Goal: Task Accomplishment & Management: Use online tool/utility

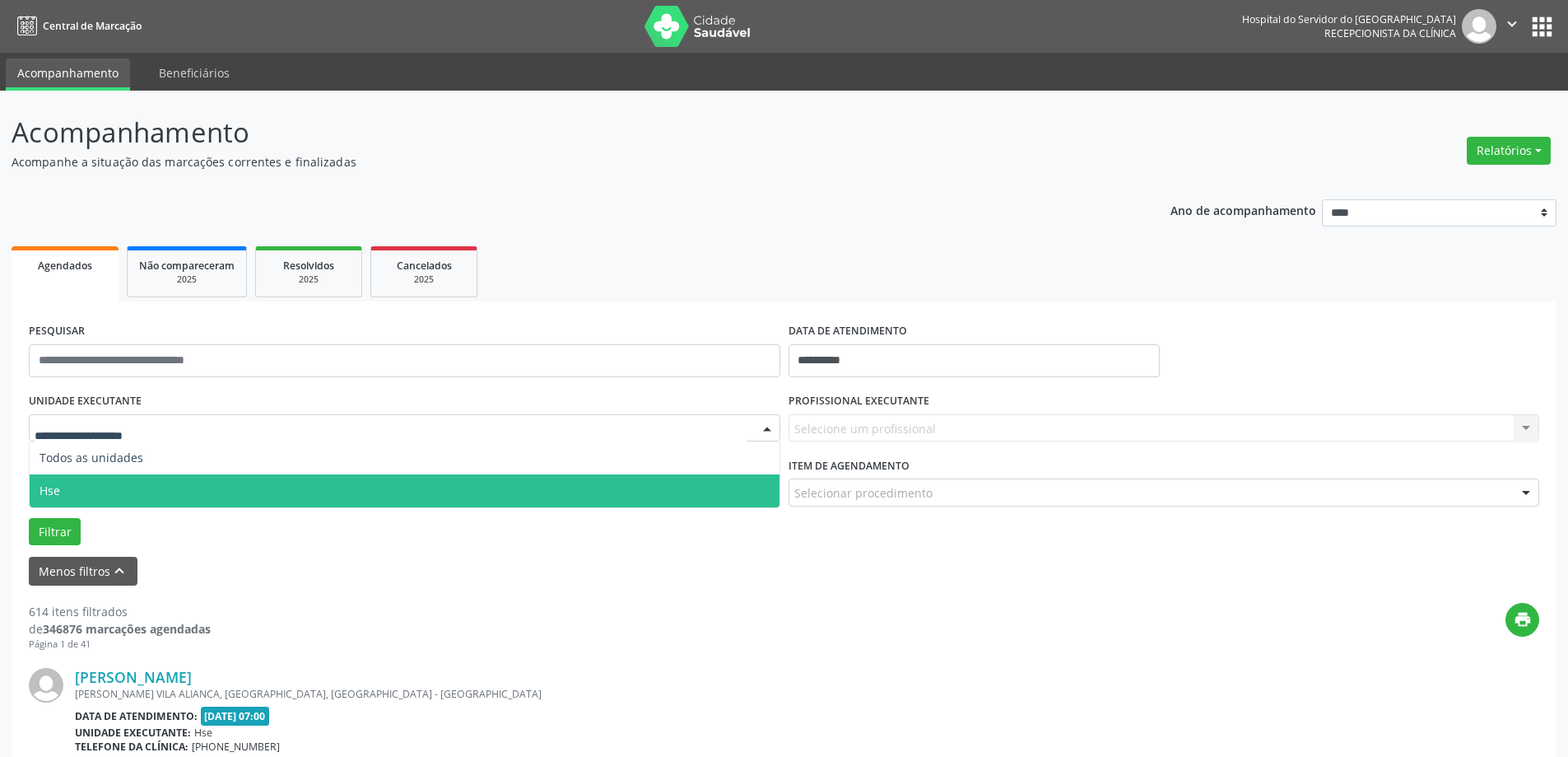
click at [293, 480] on span "Hse" at bounding box center [405, 490] width 750 height 33
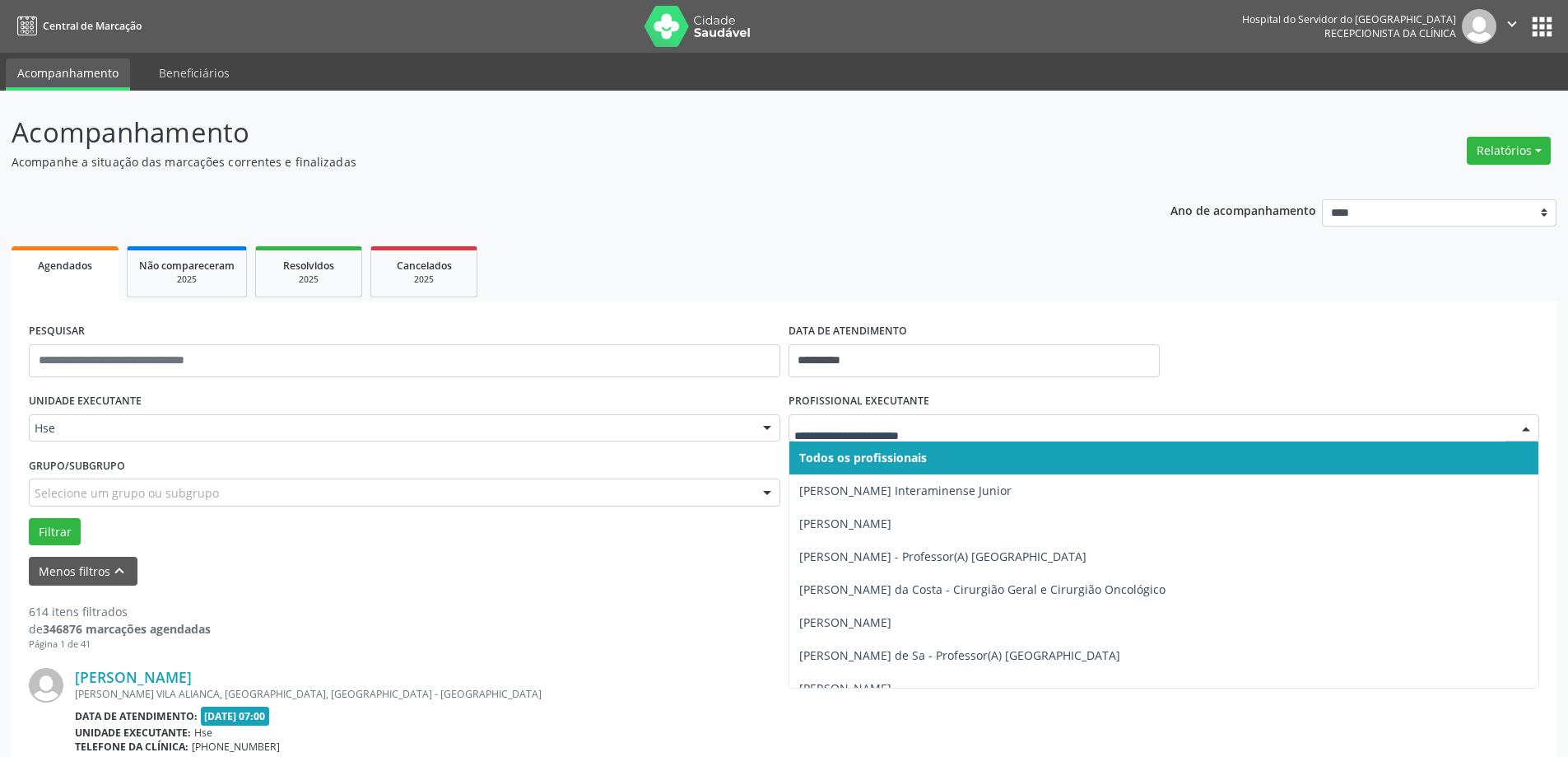
click at [831, 464] on span "Todos os profissionais" at bounding box center [863, 457] width 127 height 15
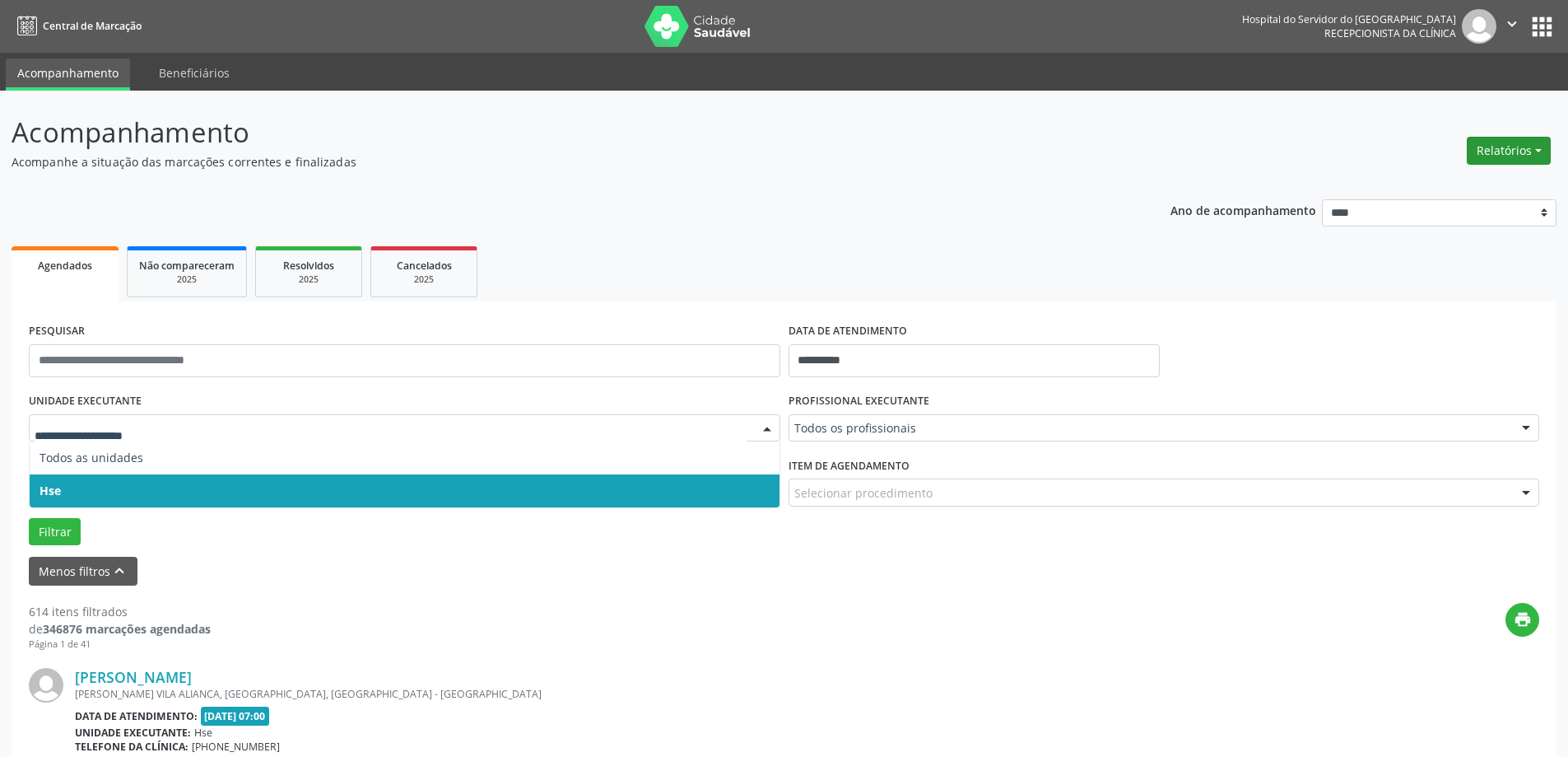
click at [1496, 154] on button "Relatórios" at bounding box center [1509, 150] width 84 height 28
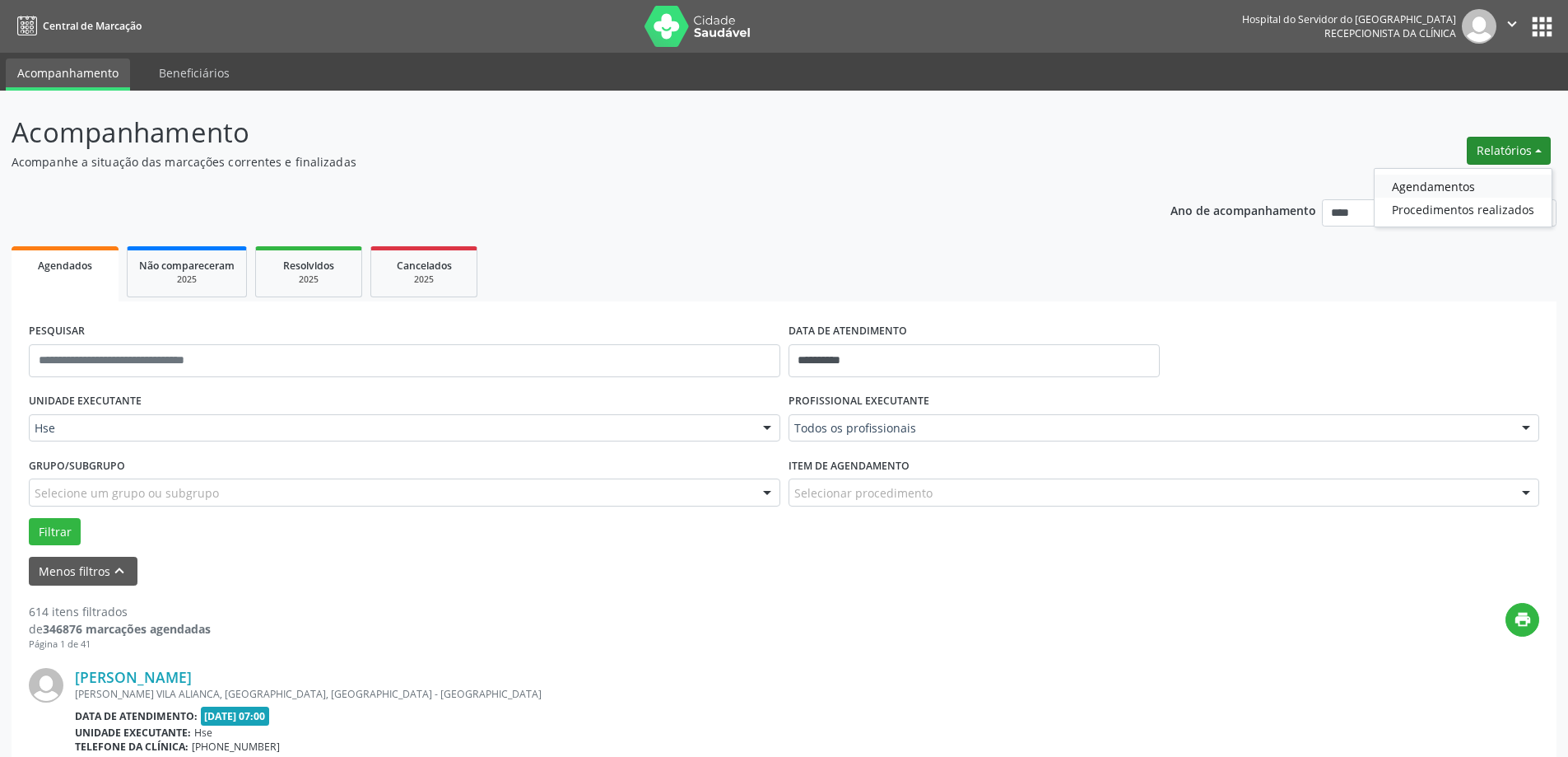
click at [1426, 184] on link "Agendamentos" at bounding box center [1463, 186] width 177 height 23
select select "*"
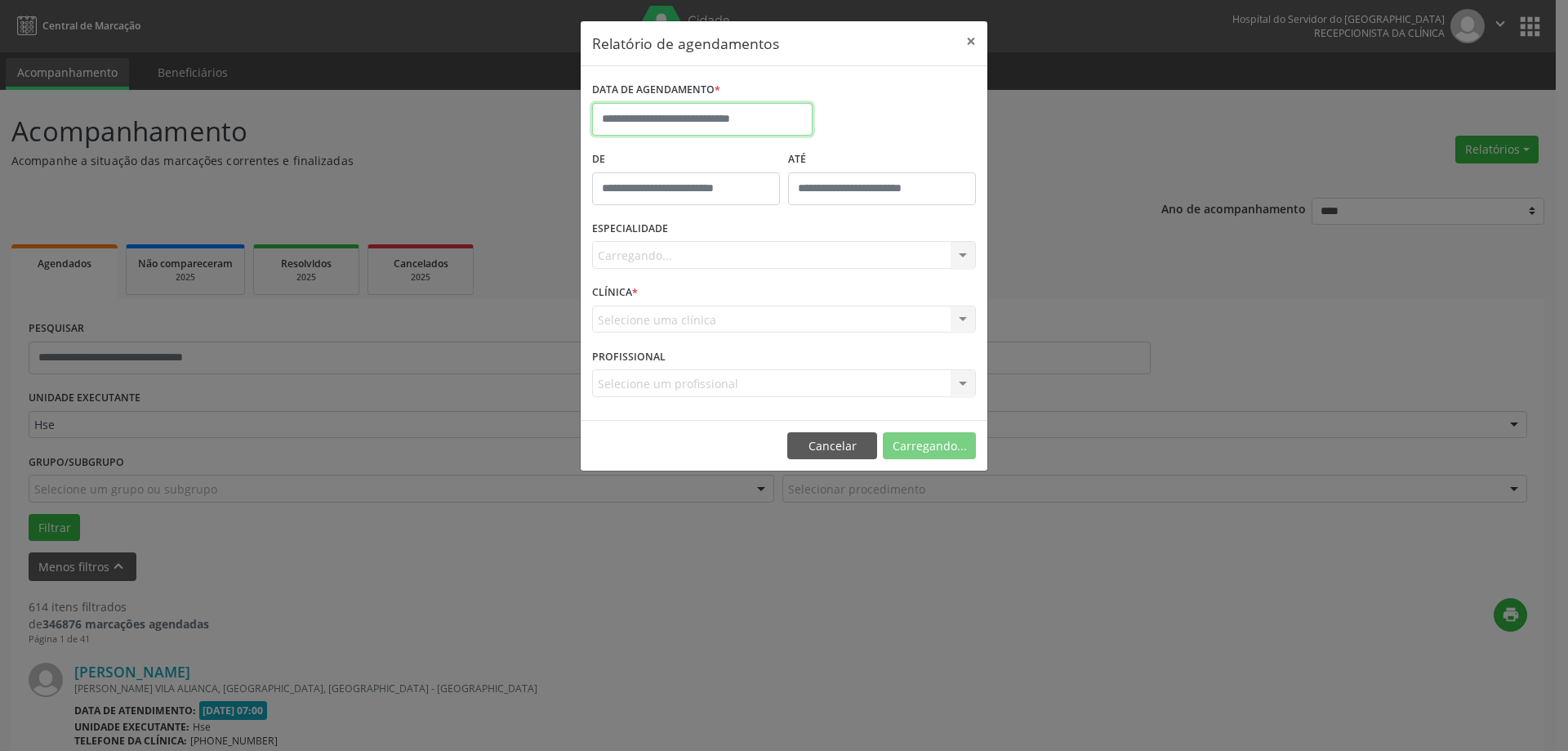
click at [666, 111] on input "text" at bounding box center [703, 119] width 221 height 33
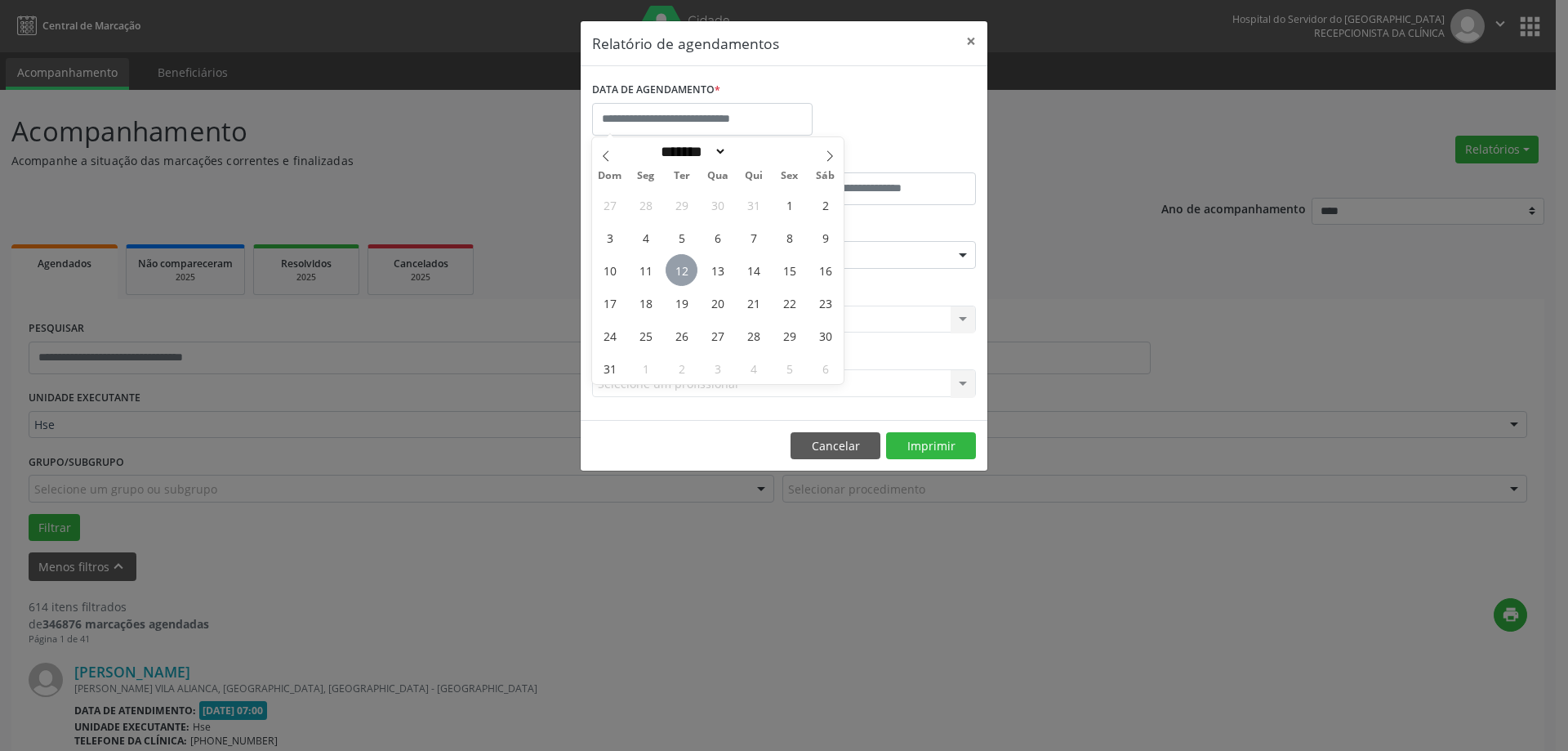
click at [677, 271] on span "12" at bounding box center [682, 270] width 32 height 32
type input "**********"
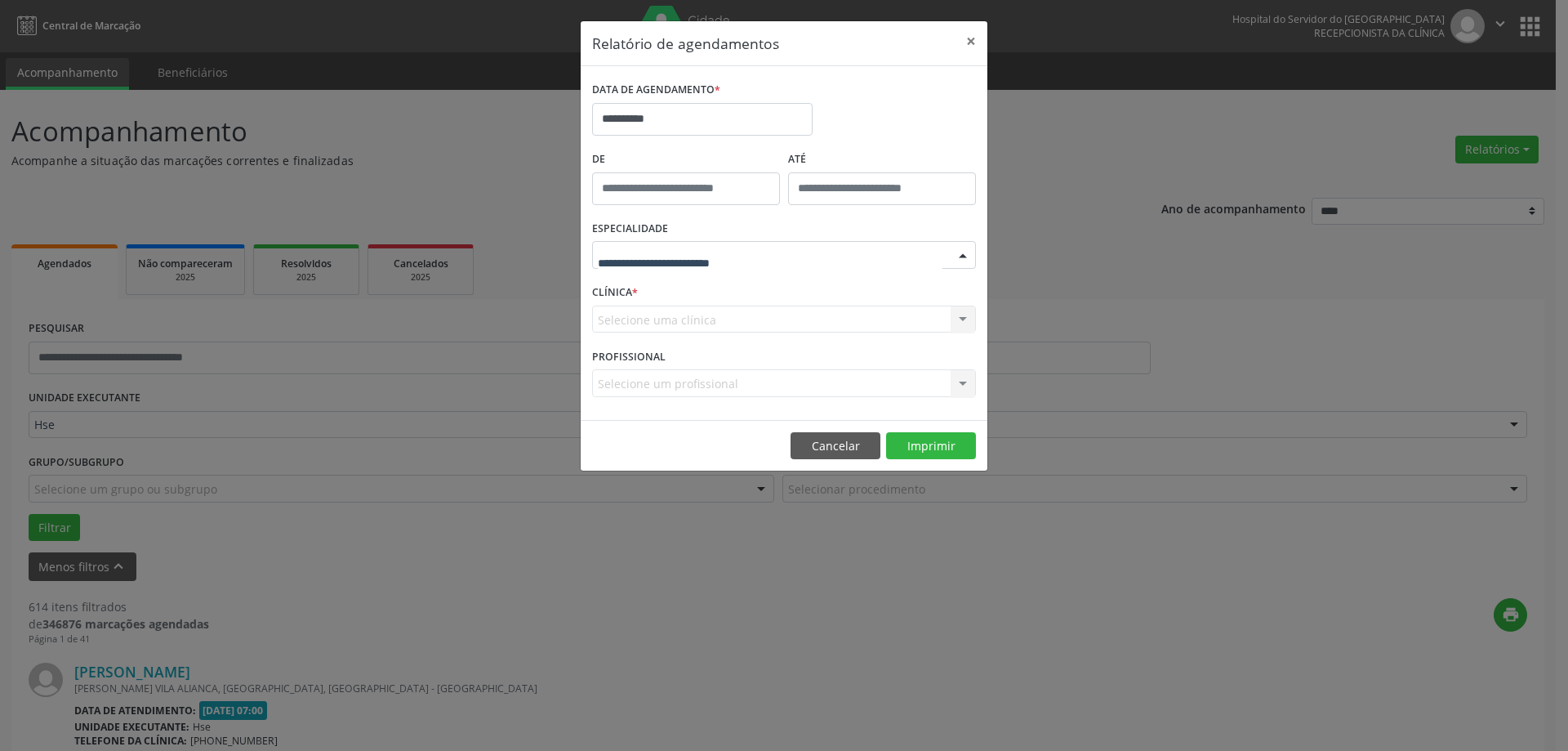
drag, startPoint x: 673, startPoint y: 241, endPoint x: 675, endPoint y: 253, distance: 12.2
click at [674, 244] on div at bounding box center [784, 255] width 384 height 28
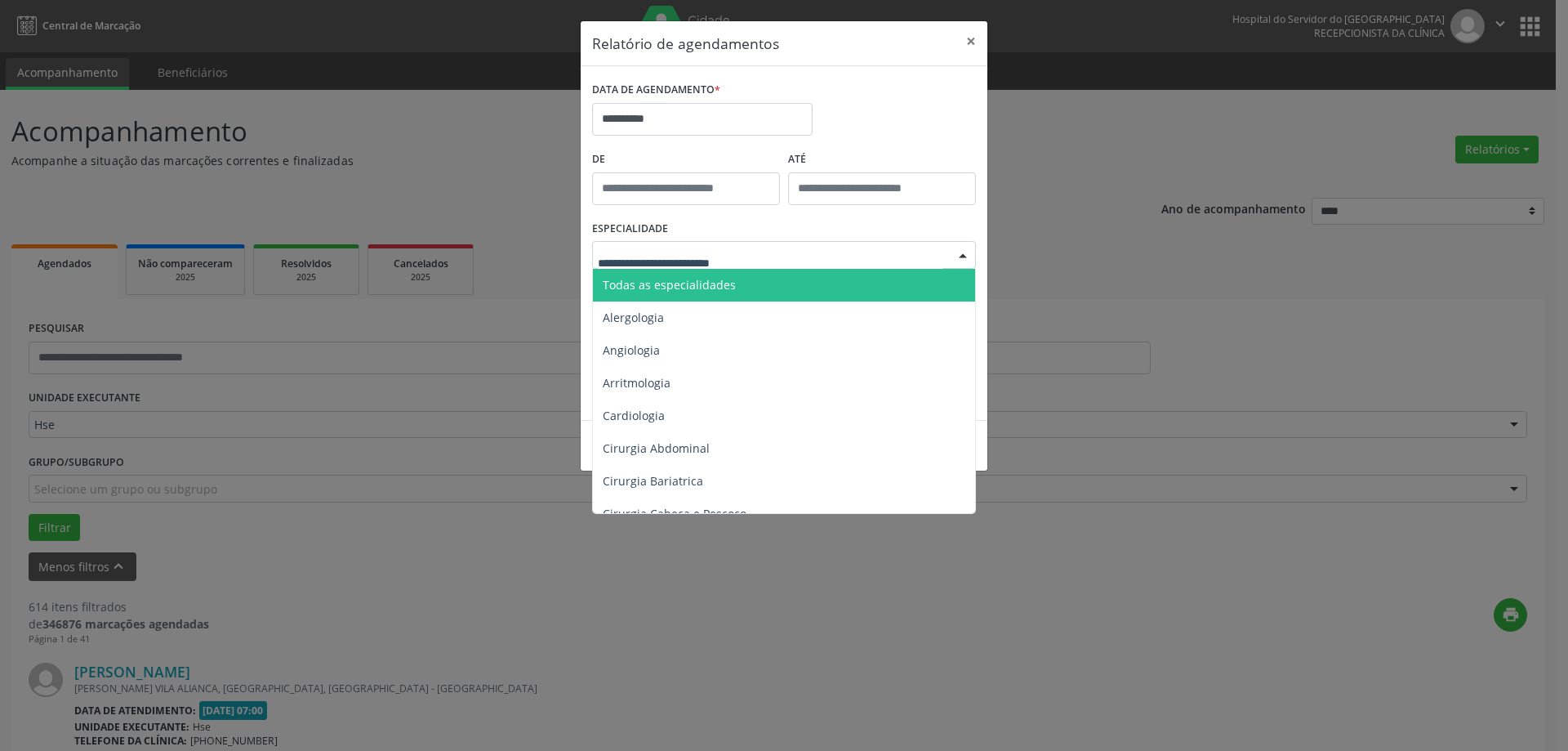
click at [675, 281] on span "Todas as especialidades" at bounding box center [670, 284] width 134 height 15
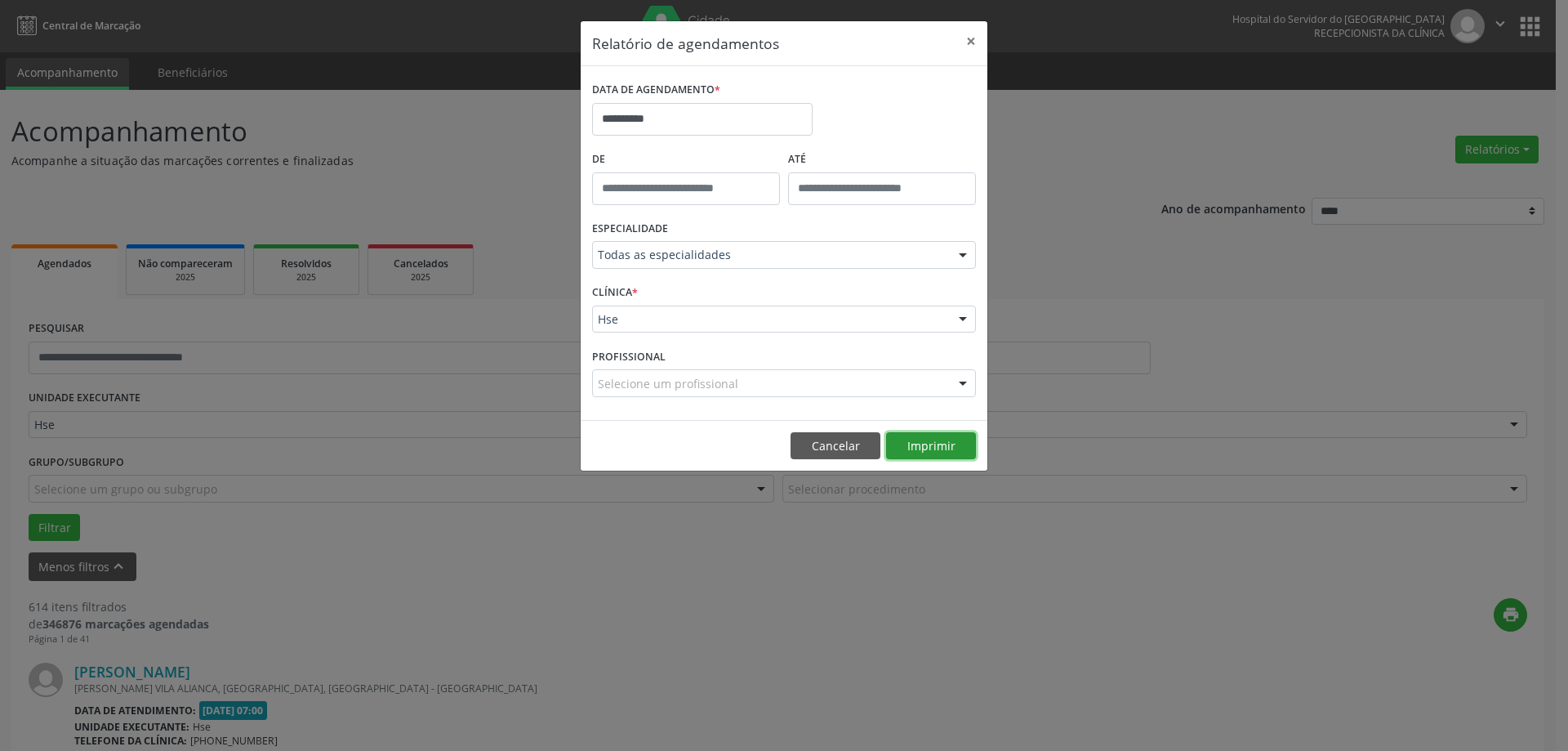
click at [956, 450] on button "Imprimir" at bounding box center [930, 445] width 90 height 28
click at [971, 45] on button "×" at bounding box center [971, 41] width 33 height 40
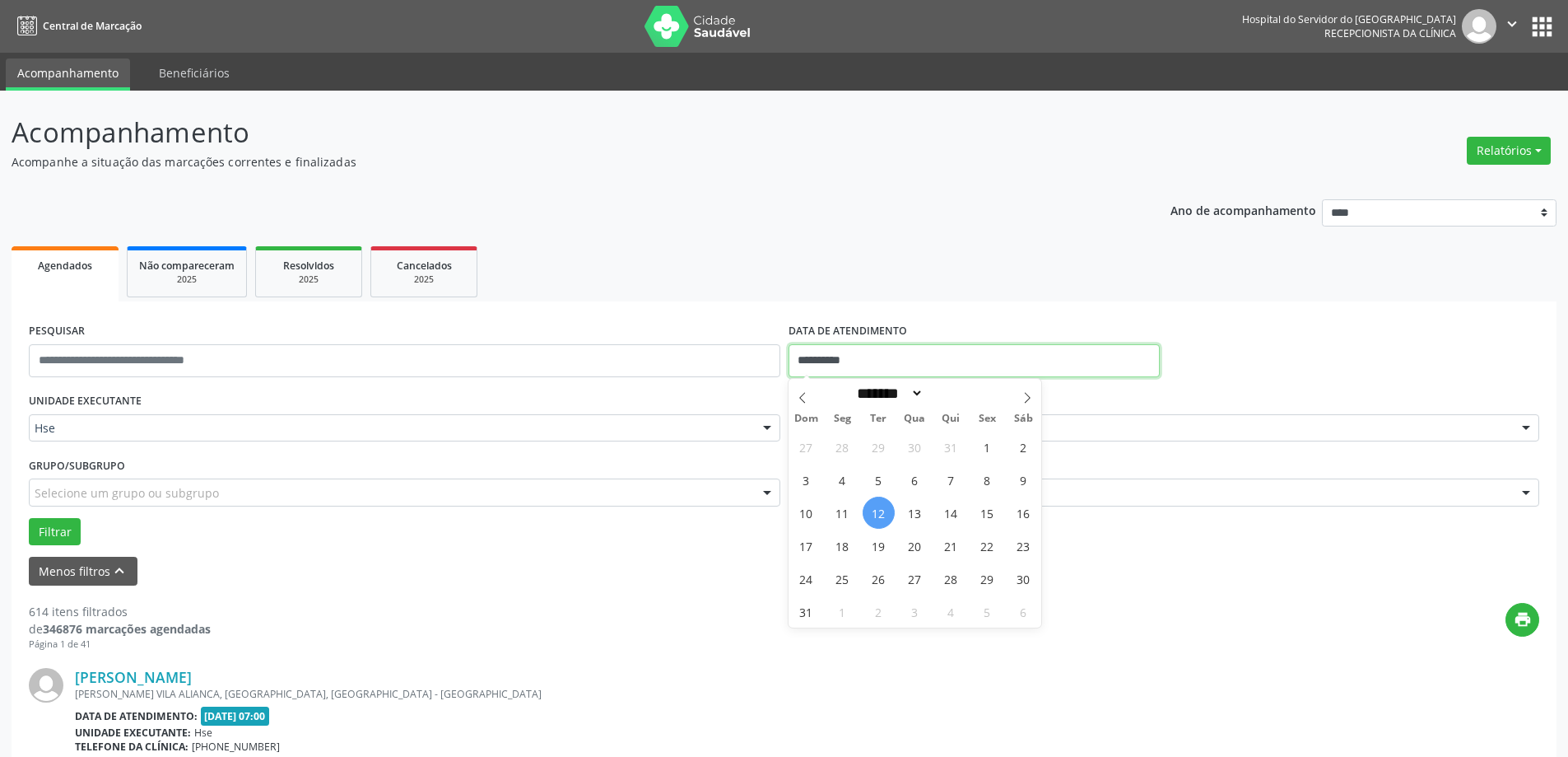
drag, startPoint x: 911, startPoint y: 357, endPoint x: 745, endPoint y: 358, distance: 166.0
click at [745, 358] on div "**********" at bounding box center [784, 354] width 1519 height 70
click at [650, 358] on input "text" at bounding box center [404, 360] width 751 height 33
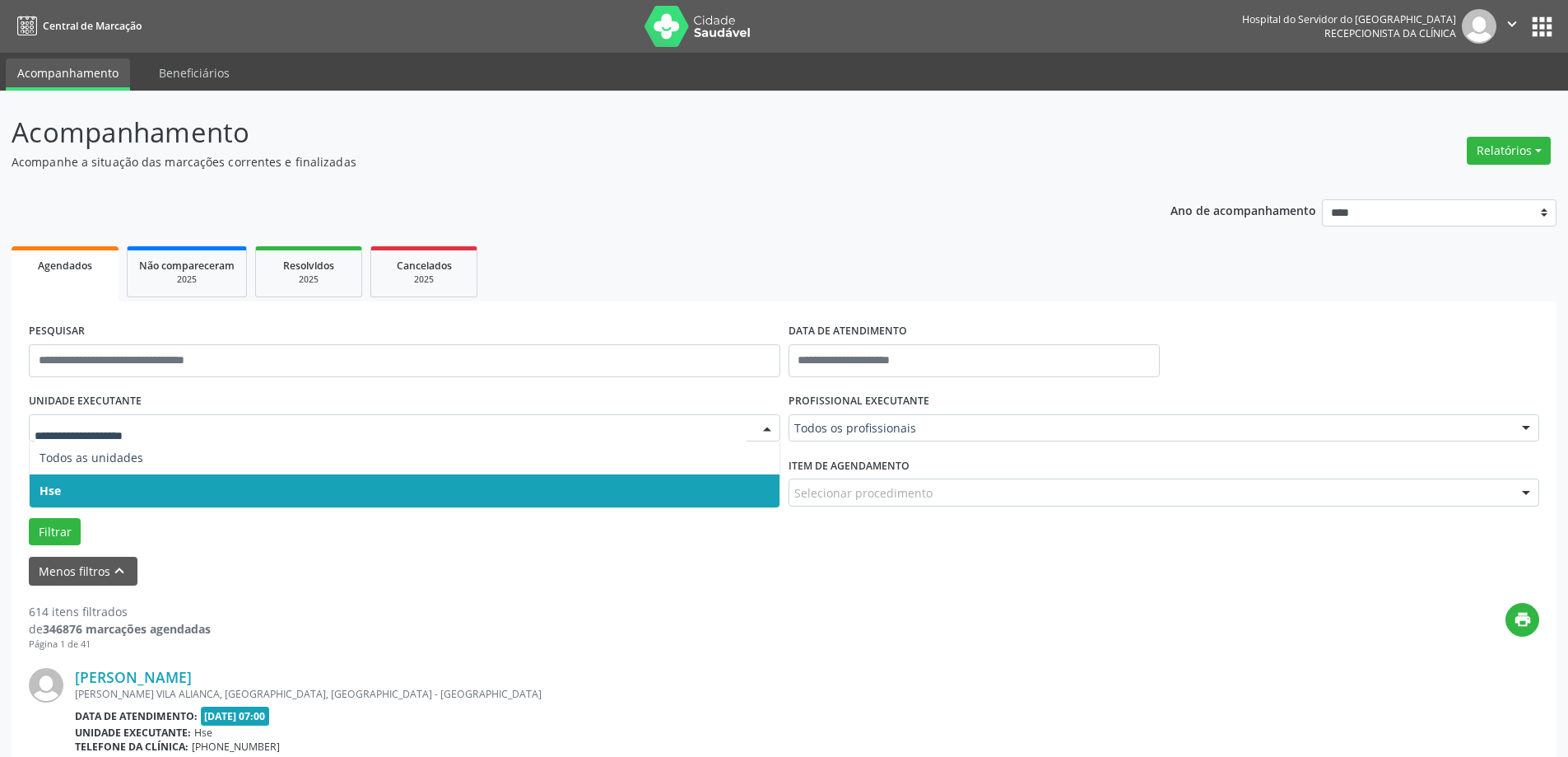
click at [87, 424] on div at bounding box center [404, 427] width 751 height 28
drag, startPoint x: 359, startPoint y: 625, endPoint x: 303, endPoint y: 524, distance: 115.5
click at [355, 618] on div "print" at bounding box center [875, 627] width 1328 height 48
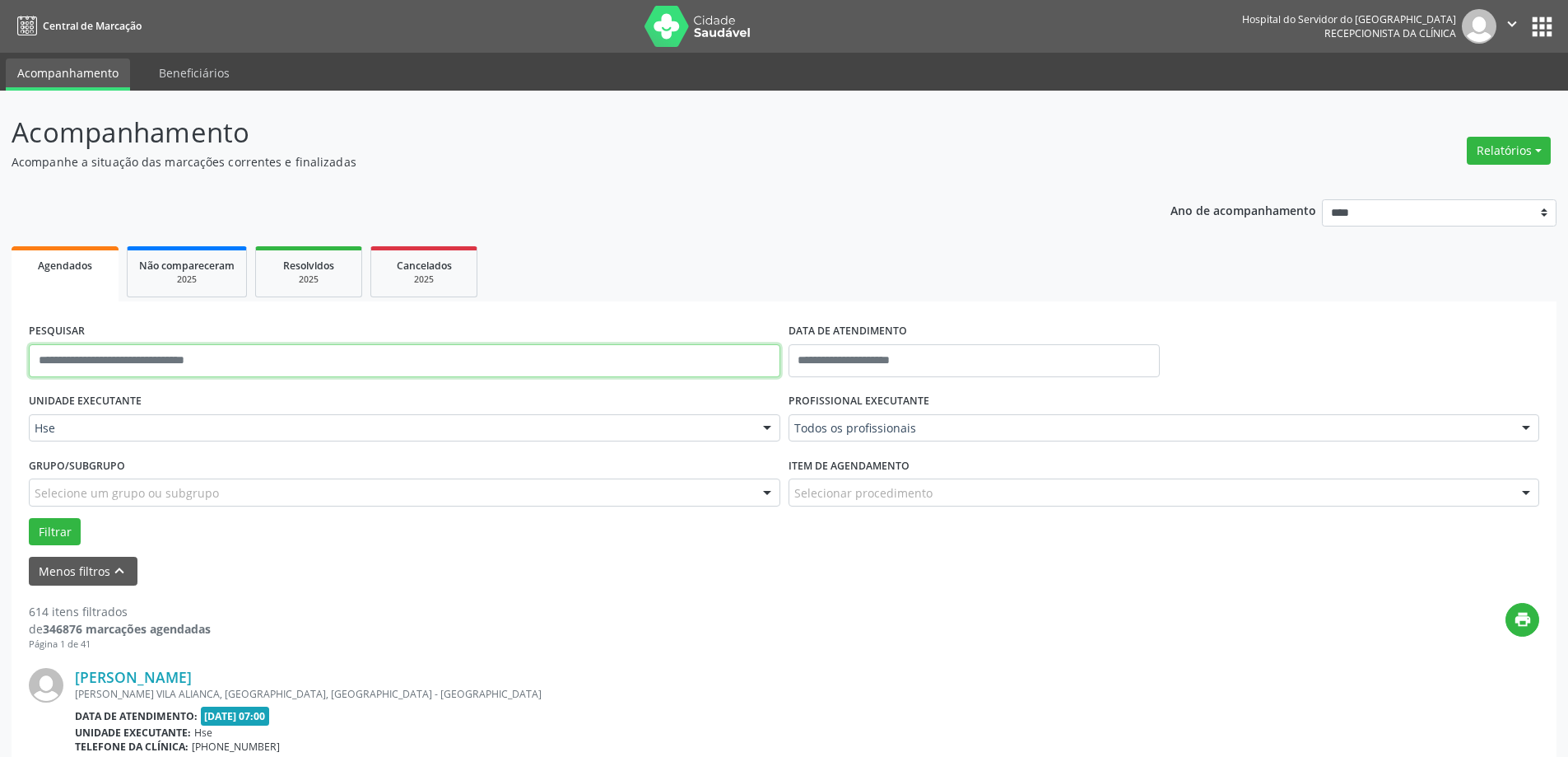
click at [103, 367] on input "text" at bounding box center [404, 360] width 751 height 33
type input "**********"
click at [52, 524] on button "Filtrar" at bounding box center [55, 532] width 52 height 28
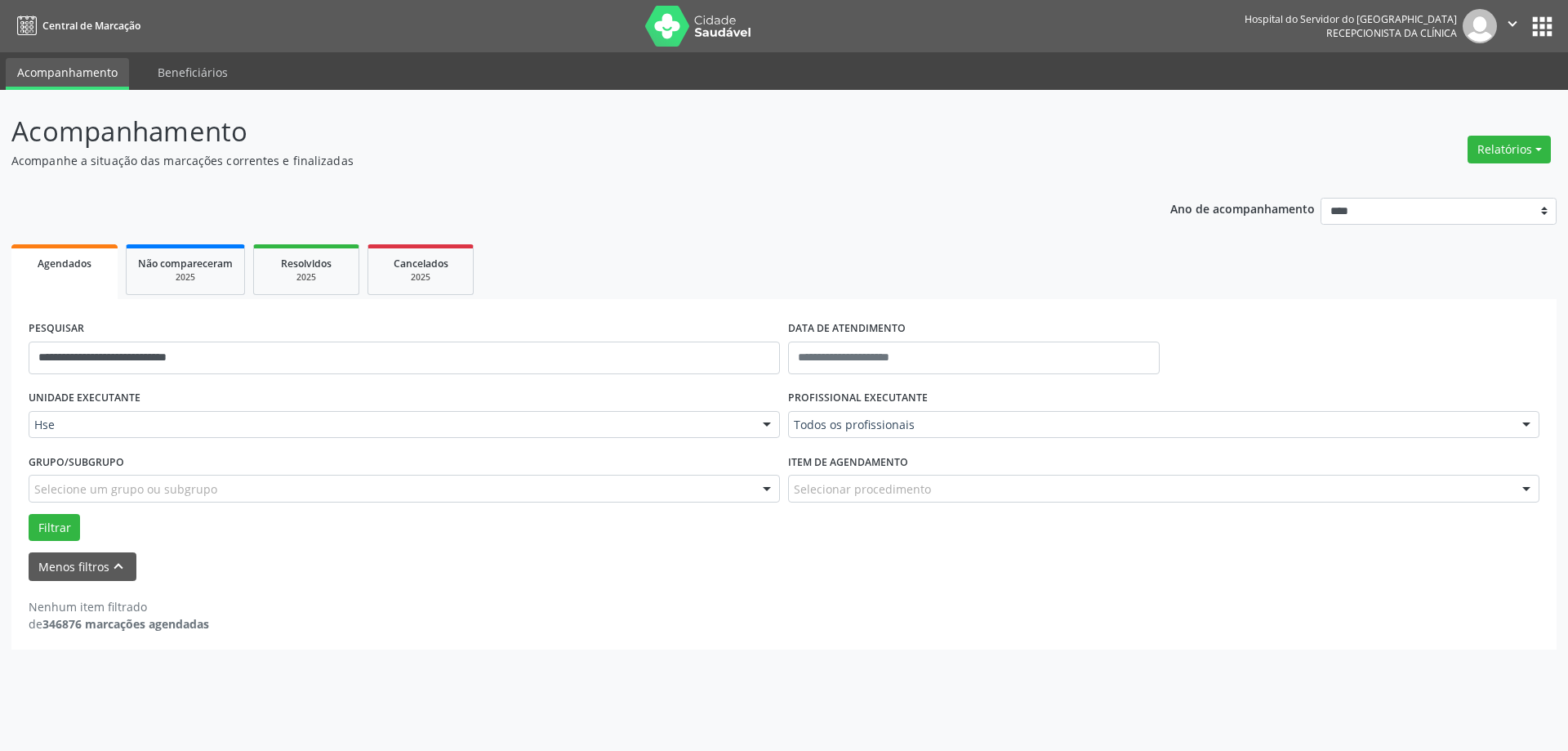
drag, startPoint x: 118, startPoint y: 523, endPoint x: 49, endPoint y: 480, distance: 81.3
click at [118, 525] on div "Filtrar" at bounding box center [784, 527] width 1519 height 28
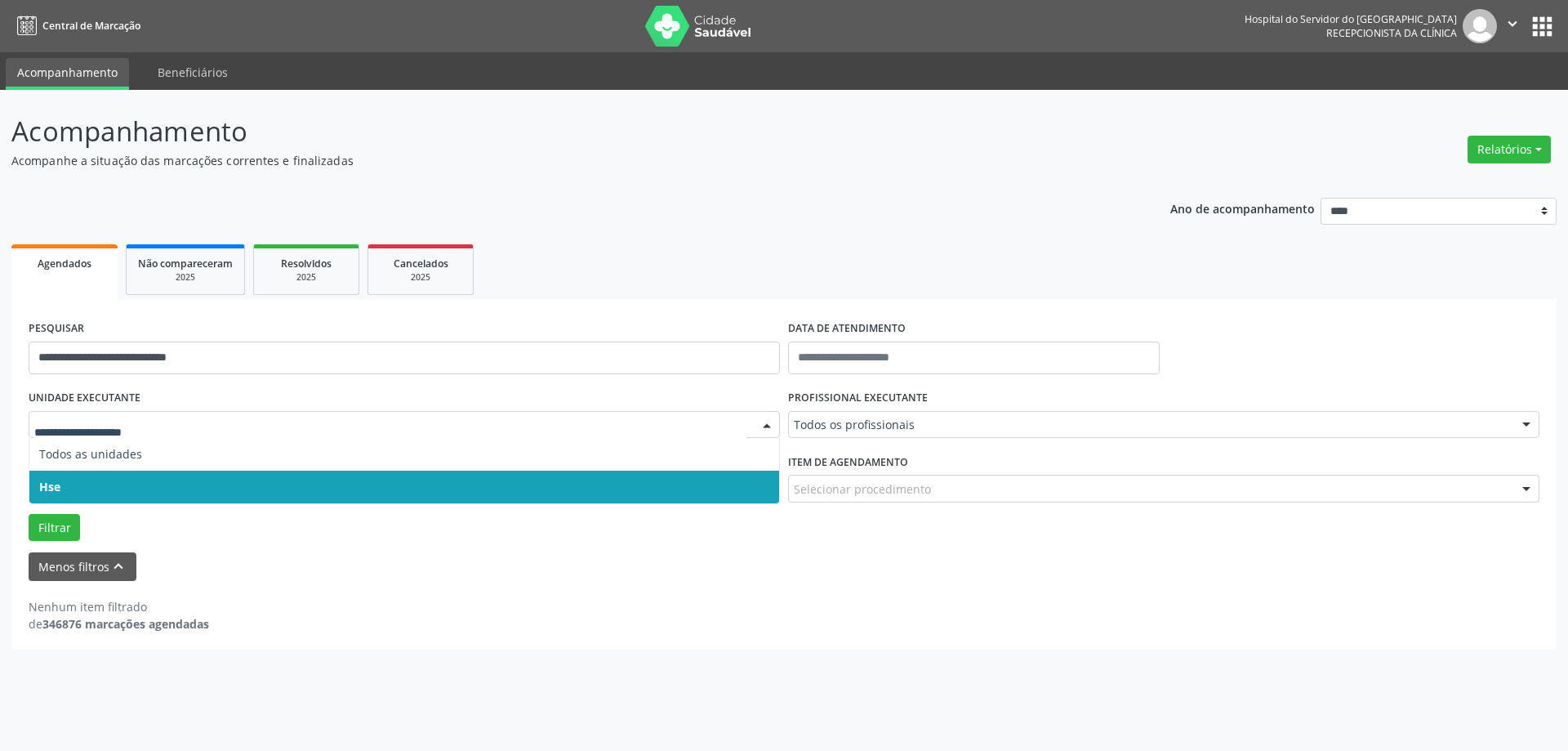
drag, startPoint x: 62, startPoint y: 428, endPoint x: 41, endPoint y: 426, distance: 21.1
click at [40, 427] on input "text" at bounding box center [391, 433] width 712 height 33
drag, startPoint x: 20, startPoint y: 455, endPoint x: 22, endPoint y: 469, distance: 14.1
click at [22, 461] on div "**********" at bounding box center [784, 474] width 1545 height 350
drag, startPoint x: 61, startPoint y: 429, endPoint x: 44, endPoint y: 429, distance: 17.0
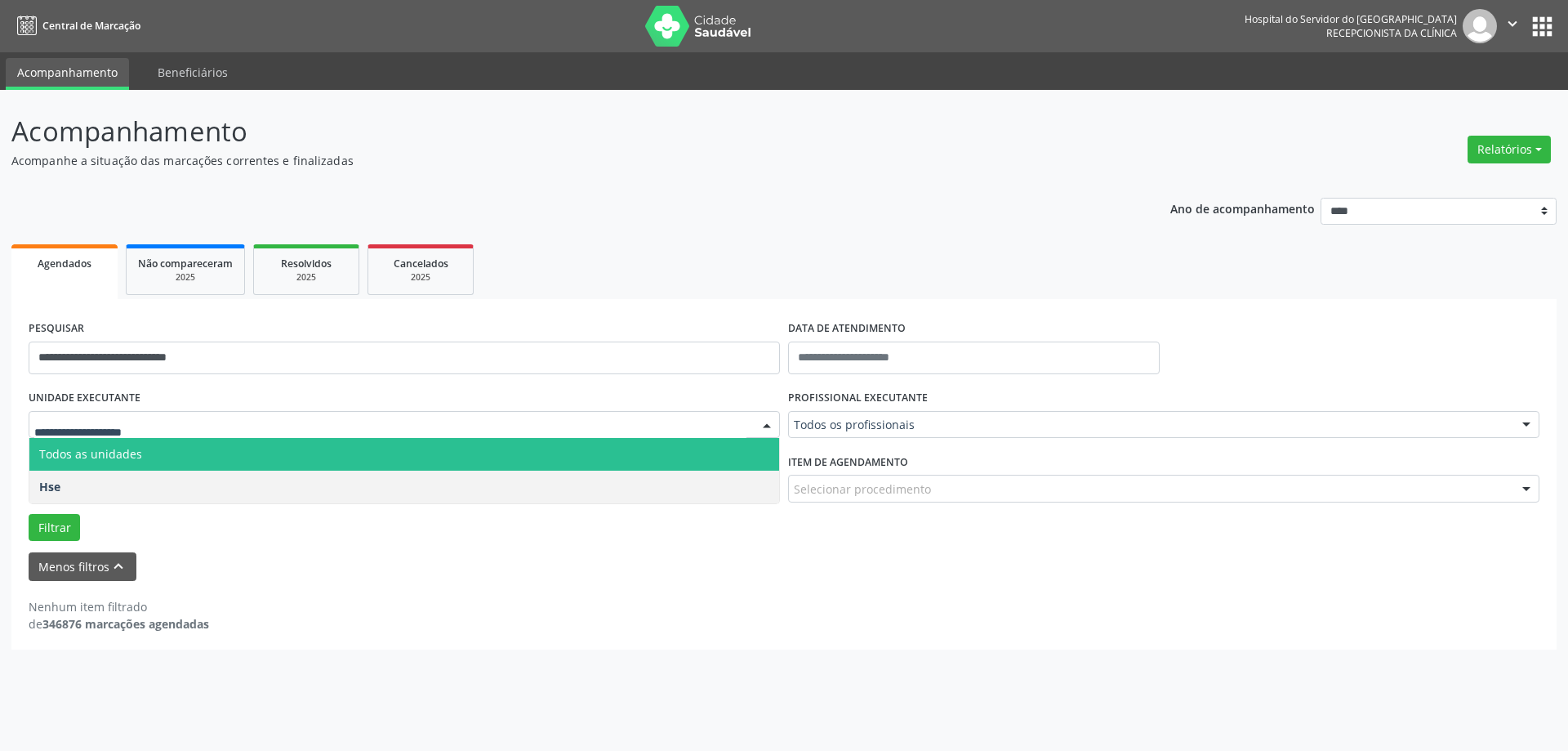
click at [92, 447] on span "Todos as unidades" at bounding box center [91, 453] width 103 height 15
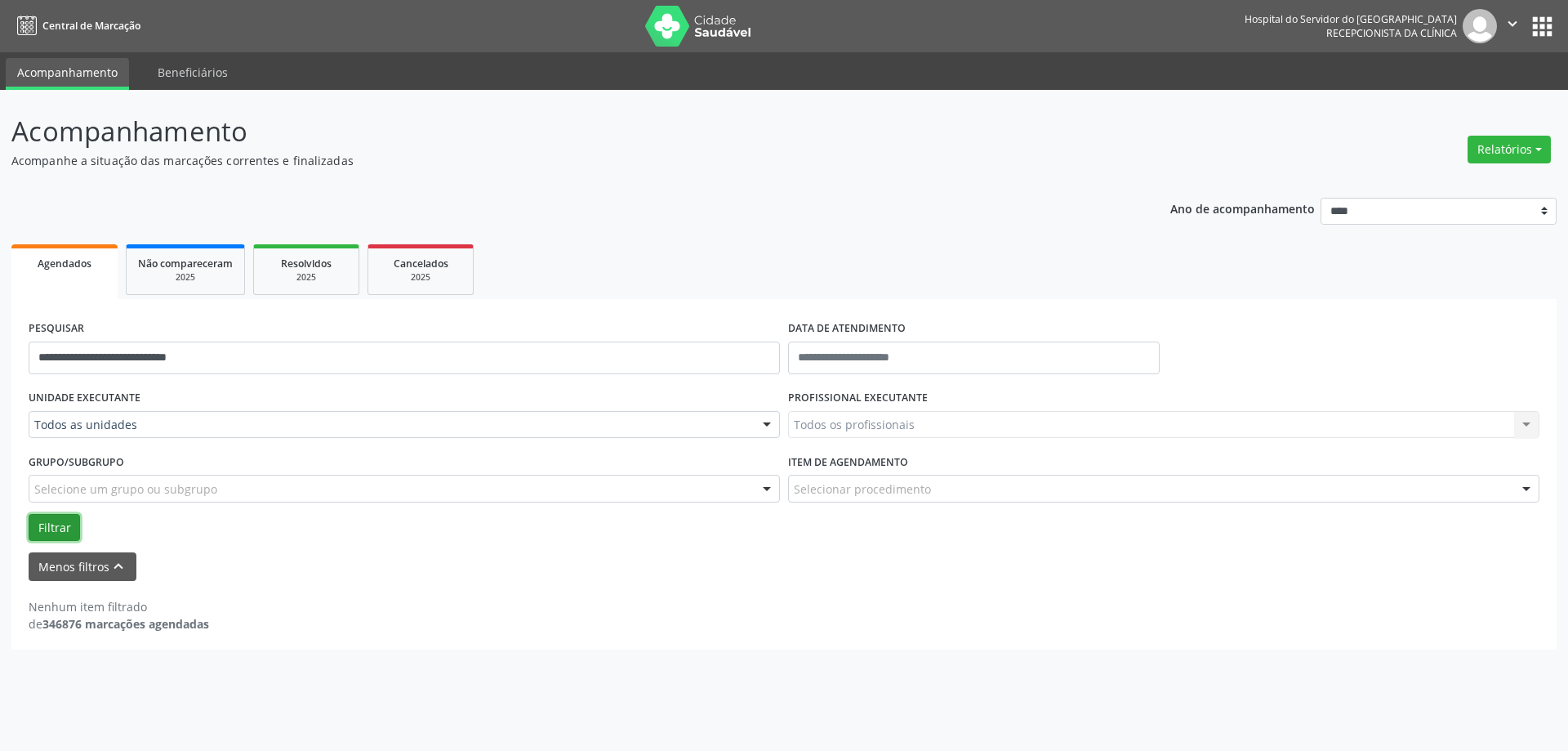
click at [67, 534] on button "Filtrar" at bounding box center [54, 527] width 52 height 28
click at [853, 344] on input "text" at bounding box center [973, 357] width 371 height 33
click at [748, 534] on div "Filtrar" at bounding box center [784, 527] width 1519 height 28
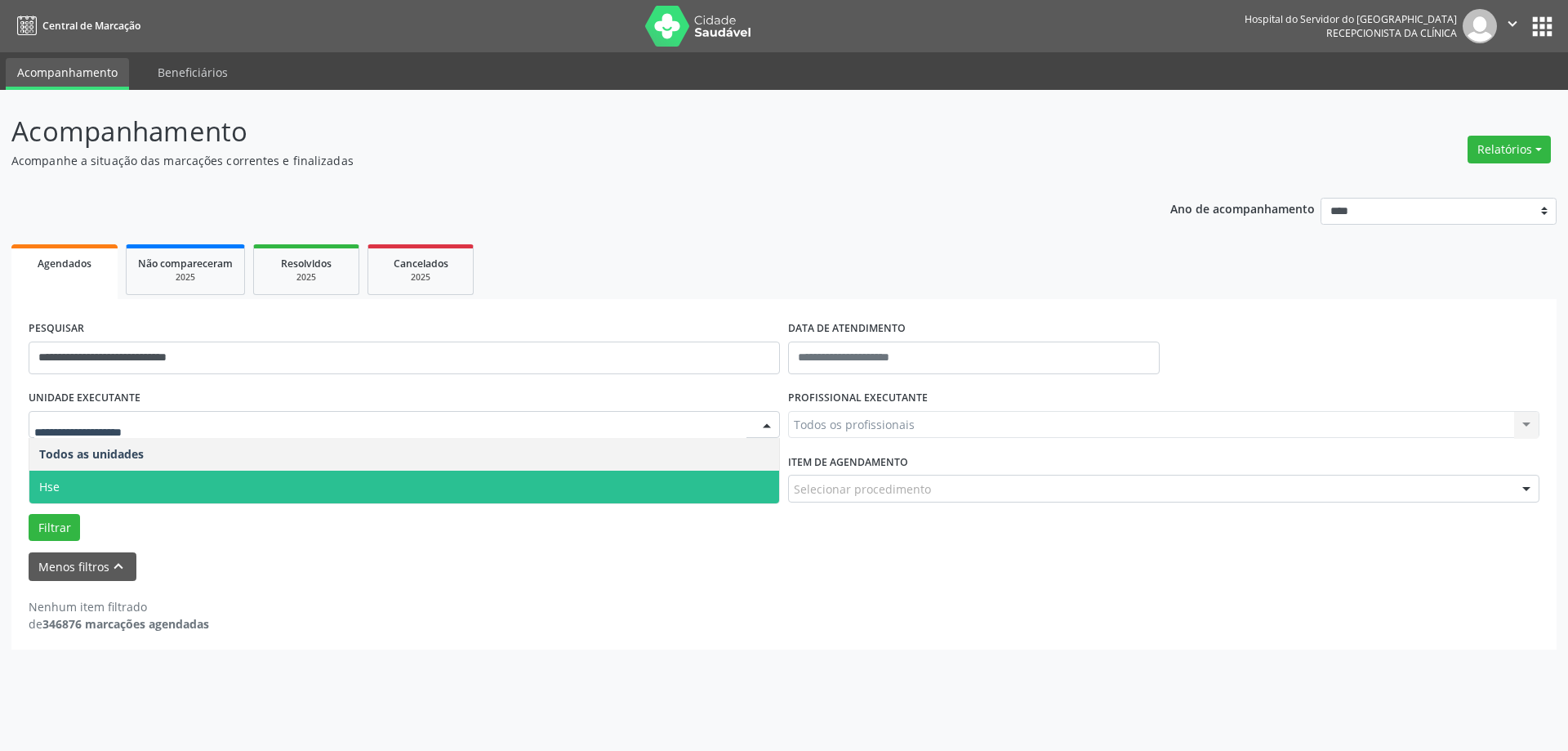
drag, startPoint x: 178, startPoint y: 430, endPoint x: 158, endPoint y: 484, distance: 57.6
click at [152, 482] on span "Hse" at bounding box center [404, 486] width 750 height 33
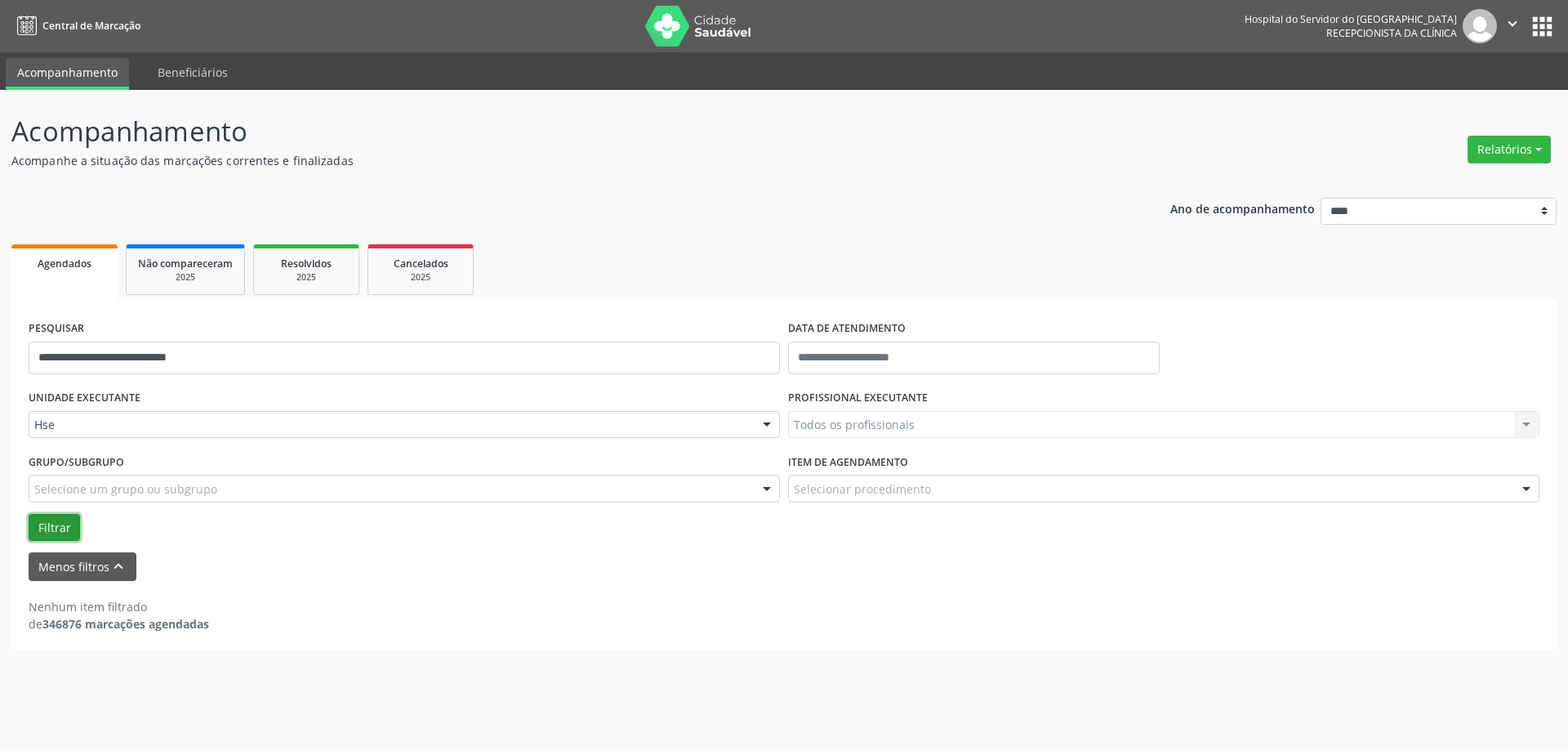
click at [72, 532] on button "Filtrar" at bounding box center [54, 527] width 52 height 28
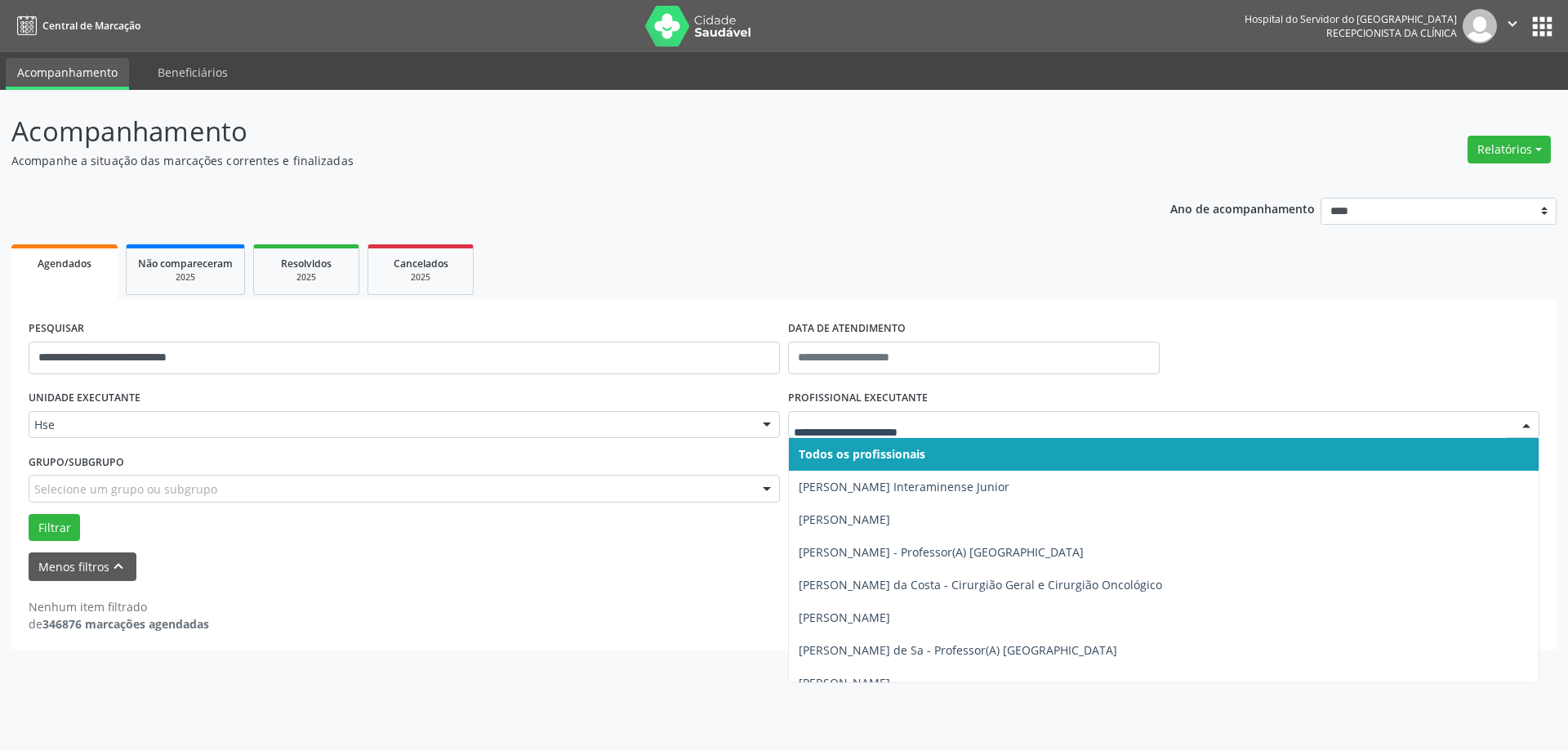
drag, startPoint x: 940, startPoint y: 428, endPoint x: 816, endPoint y: 429, distance: 124.0
click at [705, 479] on div "Selecione um grupo ou subgrupo" at bounding box center [404, 488] width 752 height 28
